Goal: Task Accomplishment & Management: Complete application form

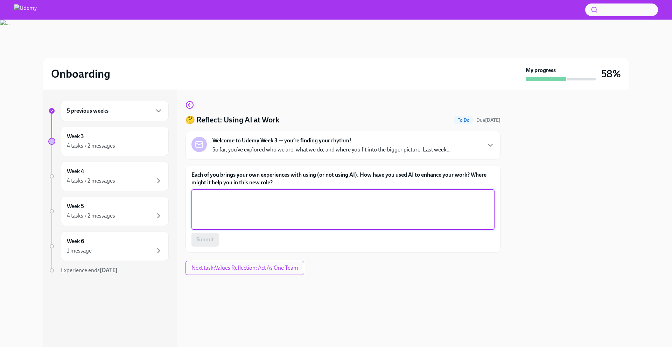
click at [285, 209] on textarea "Each of you brings your own experiences with using (or not using AI). How have …" at bounding box center [343, 210] width 295 height 34
type textarea "P"
click at [399, 207] on textarea "Editing emails. Customer research before calls - understanding the customer, th…" at bounding box center [343, 210] width 295 height 34
drag, startPoint x: 399, startPoint y: 207, endPoint x: 465, endPoint y: 207, distance: 65.4
click at [465, 207] on textarea "Editing emails. Customer research before calls - understanding the customer, th…" at bounding box center [343, 210] width 295 height 34
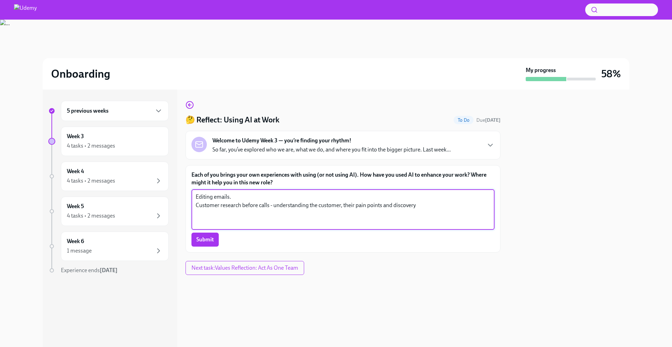
type textarea "Editing emails. Customer research before calls - understanding the customer, th…"
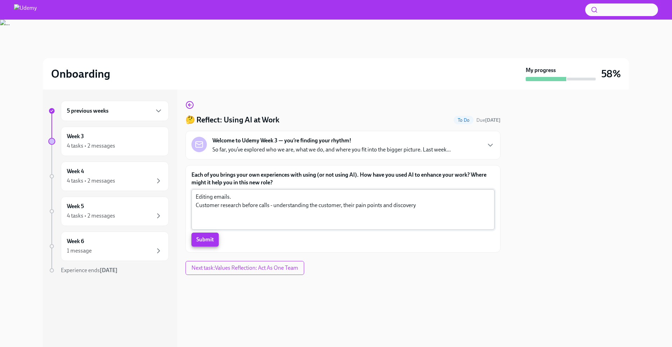
click at [459, 204] on textarea "Editing emails. Customer research before calls - understanding the customer, th…" at bounding box center [343, 210] width 295 height 34
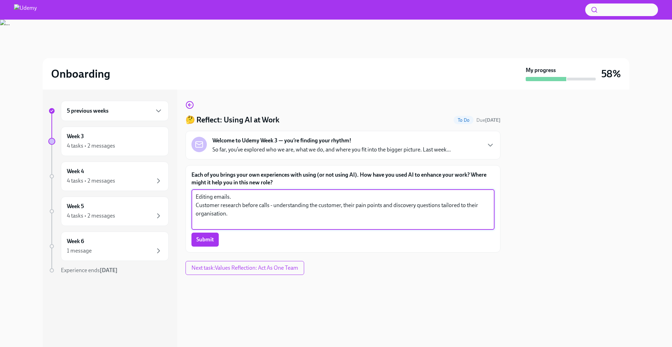
click at [212, 214] on textarea "Editing emails. Customer research before calls - understanding the customer, th…" at bounding box center [343, 210] width 295 height 34
click at [212, 215] on textarea "Editing emails. Customer research before calls - understanding the customer, th…" at bounding box center [343, 210] width 295 height 34
click at [241, 215] on textarea "Editing emails. Customer research before calls - understanding the customer, th…" at bounding box center [343, 210] width 295 height 34
type textarea "Editing emails. Customer research before calls - understanding the customer, th…"
click at [207, 240] on span "Submit" at bounding box center [204, 239] width 17 height 7
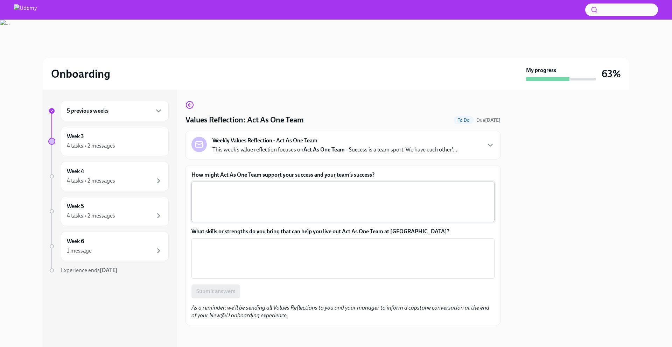
click at [262, 198] on textarea "How might Act As One Team support your success and your team’s success?" at bounding box center [343, 202] width 295 height 34
